Goal: Browse casually: Explore the website without a specific task or goal

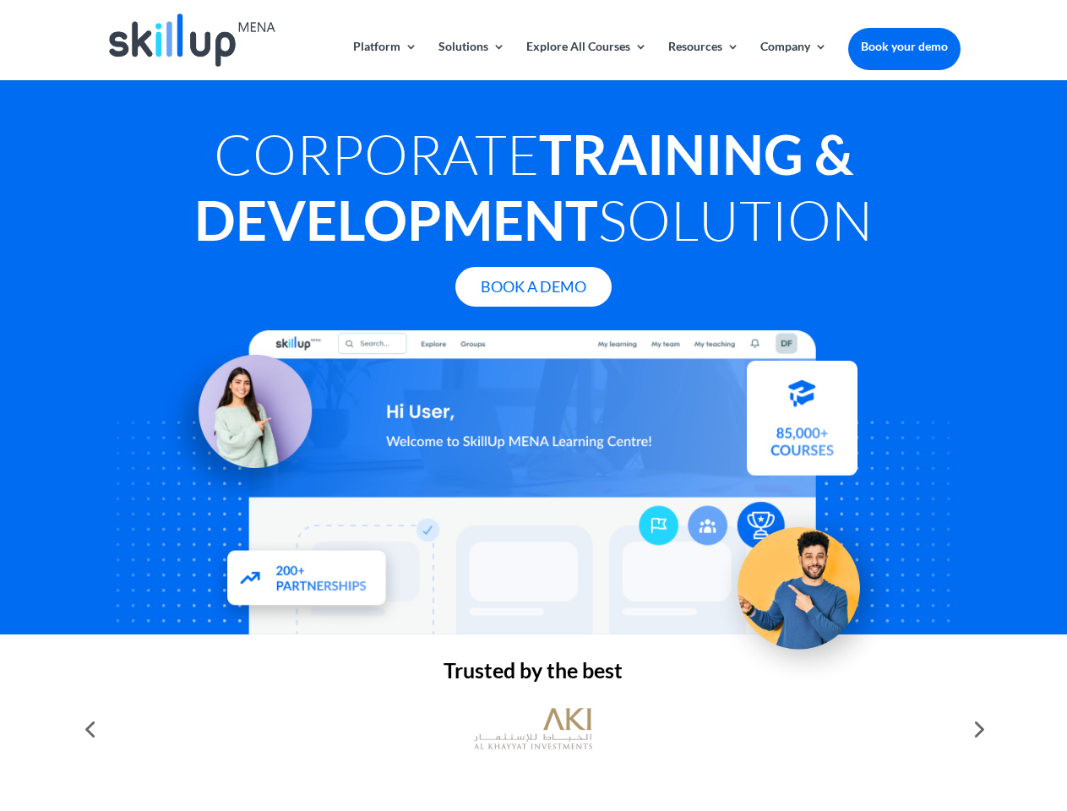
click at [533, 406] on div at bounding box center [532, 482] width 853 height 304
click at [471, 60] on link "Solutions" at bounding box center [472, 61] width 67 height 40
click at [586, 60] on link "Explore All Courses" at bounding box center [586, 61] width 121 height 40
click at [702, 60] on link "Resources" at bounding box center [703, 61] width 71 height 40
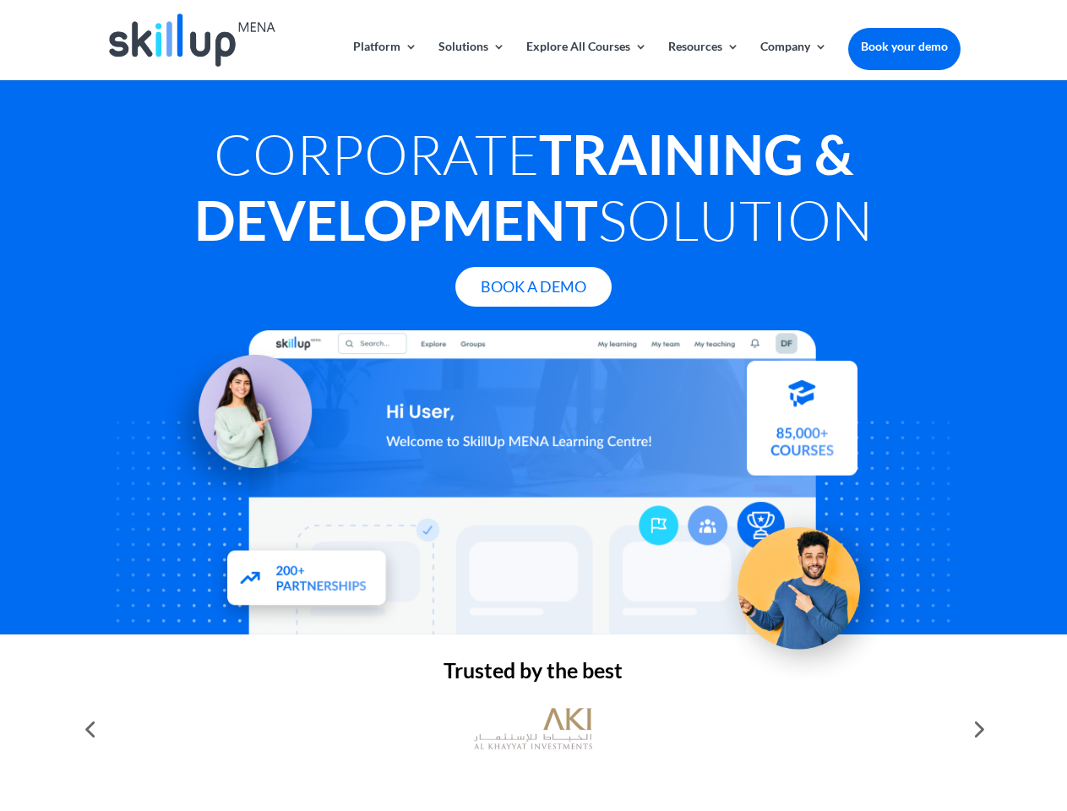
click at [793, 60] on link "Company" at bounding box center [793, 61] width 67 height 40
click at [533, 729] on img at bounding box center [533, 729] width 118 height 59
